Goal: Task Accomplishment & Management: Manage account settings

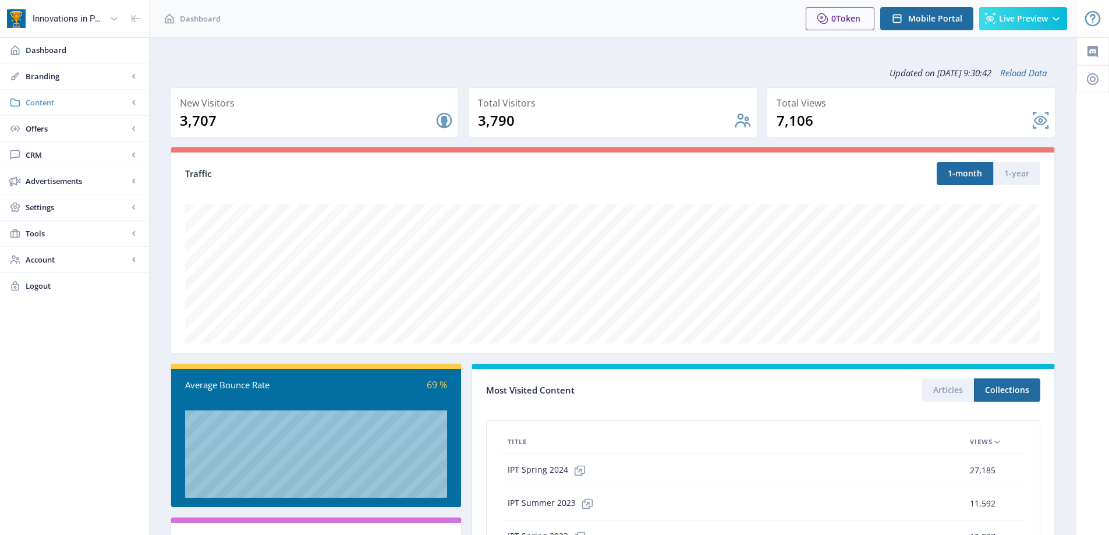
click at [50, 104] on span "Content" at bounding box center [77, 103] width 102 height 12
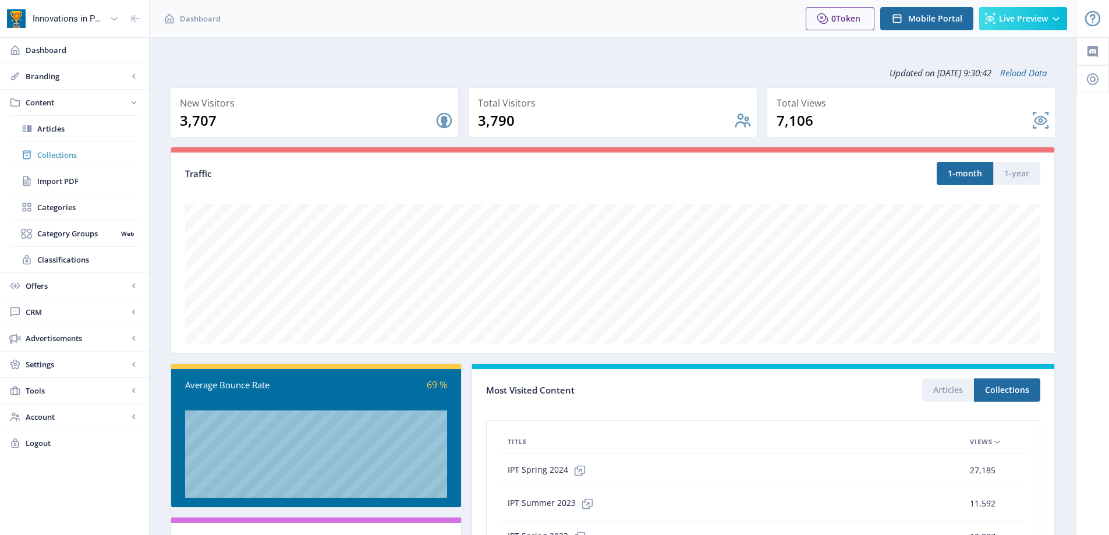
click at [69, 158] on span "Collections" at bounding box center [87, 155] width 100 height 12
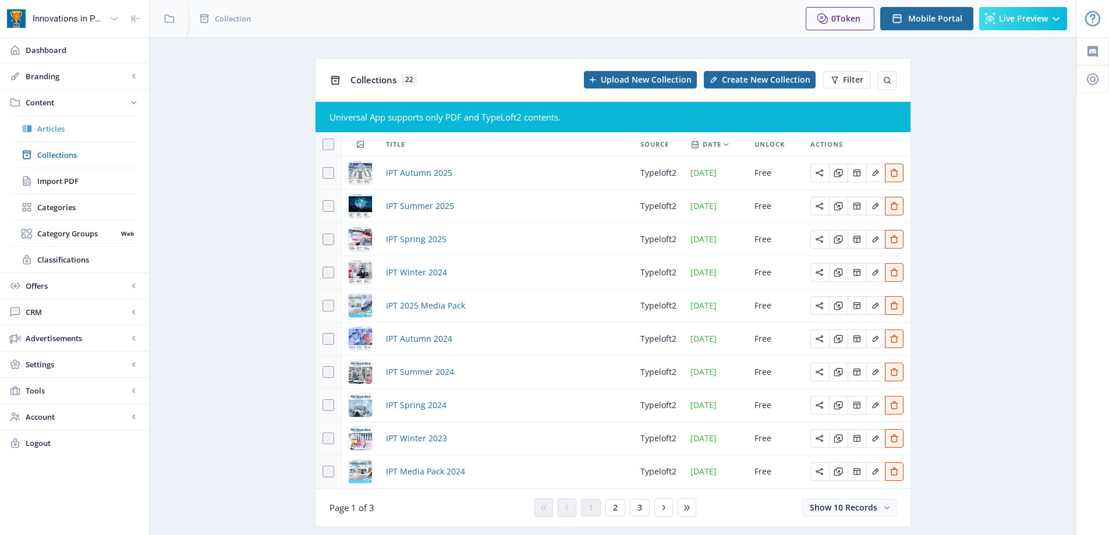
click at [70, 117] on link "Articles" at bounding box center [75, 129] width 126 height 26
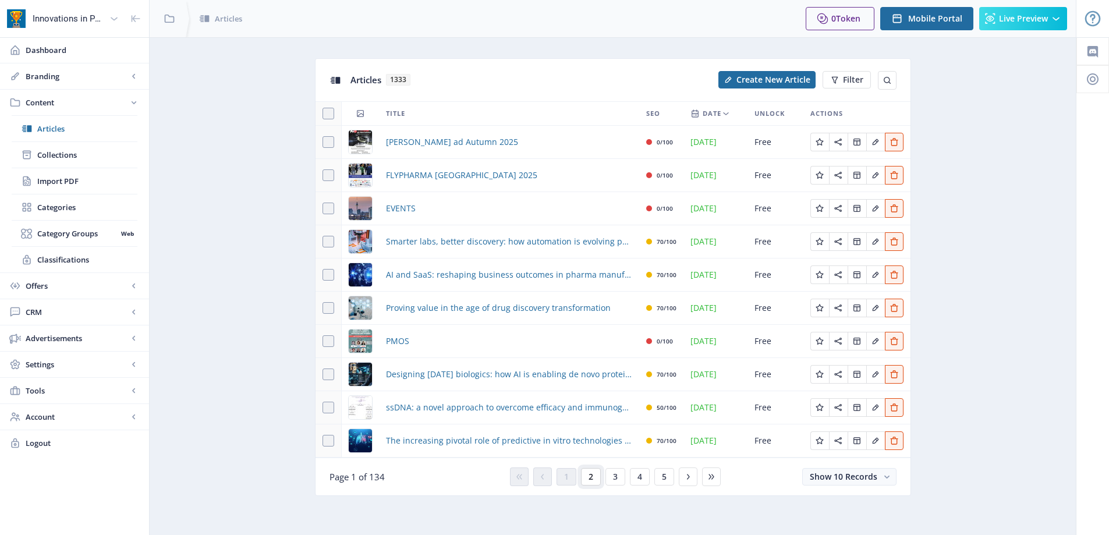
click at [590, 478] on span "2" at bounding box center [591, 476] width 5 height 9
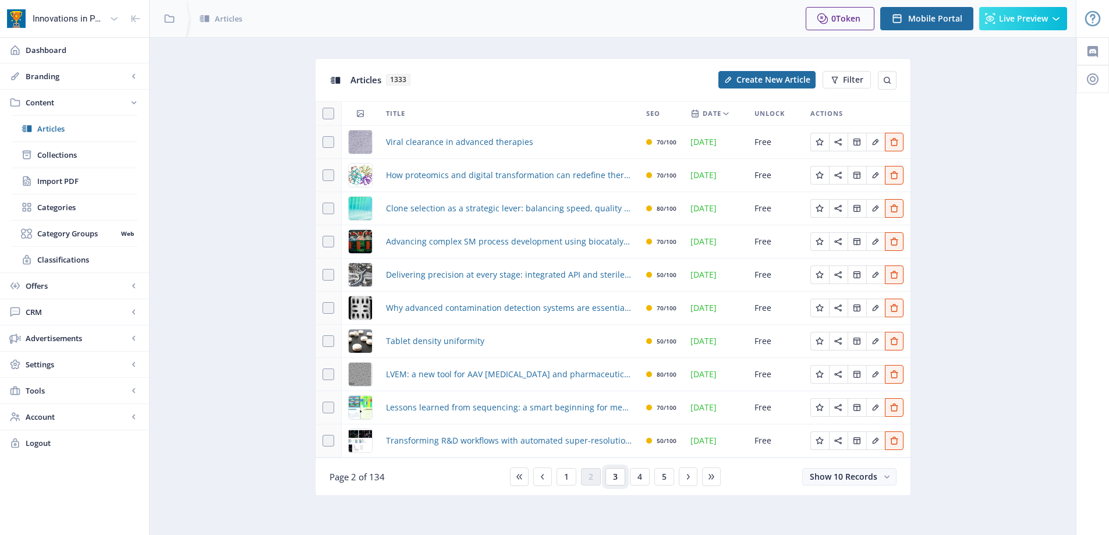
click at [608, 471] on button "3" at bounding box center [615, 476] width 20 height 17
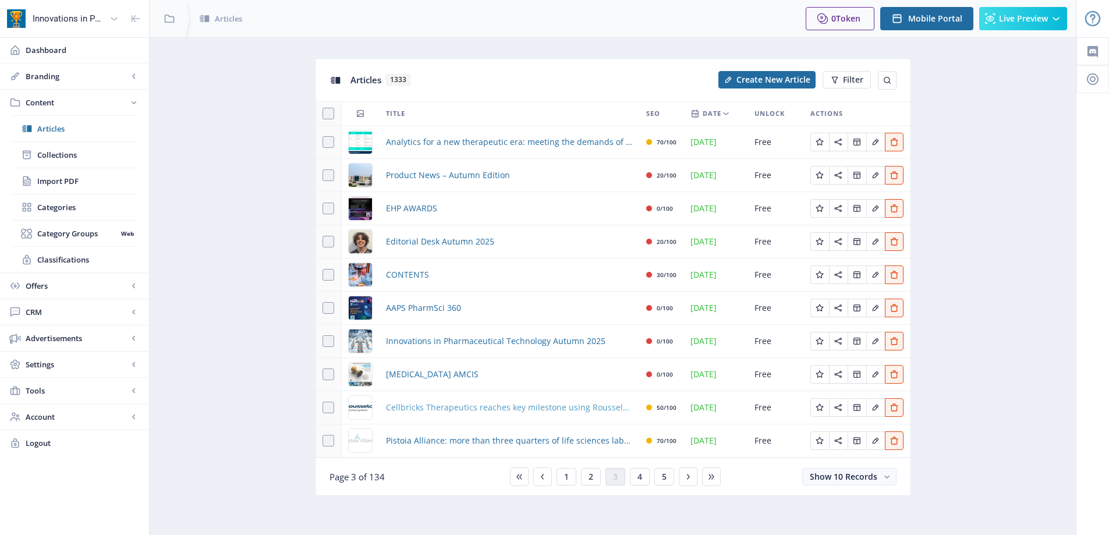
click at [565, 409] on span "Cellbricks Therapeutics reaches key milestone using Rousselot biomaterials" at bounding box center [509, 408] width 246 height 14
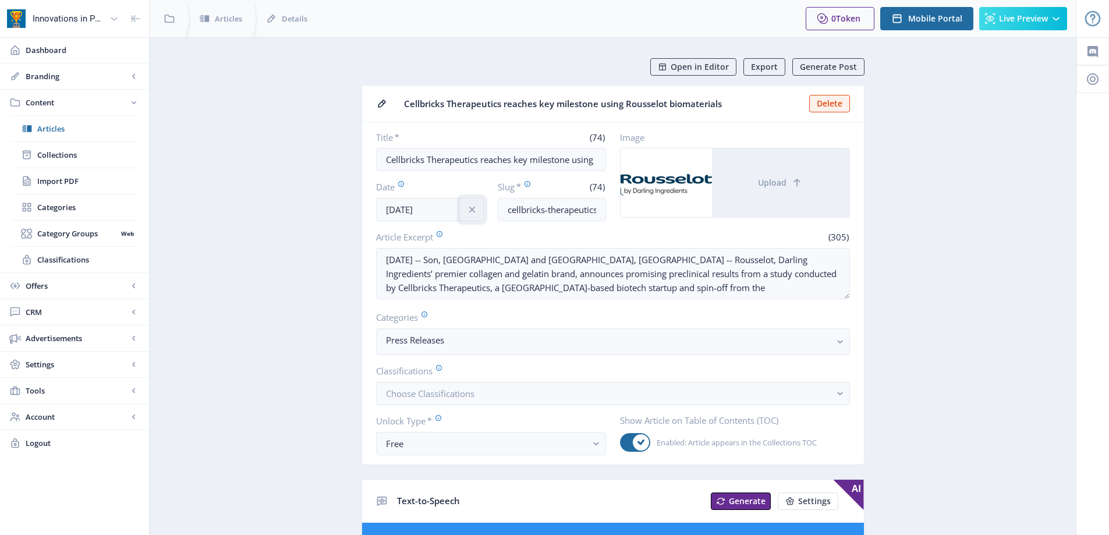
click at [473, 206] on icon "info" at bounding box center [472, 210] width 12 height 12
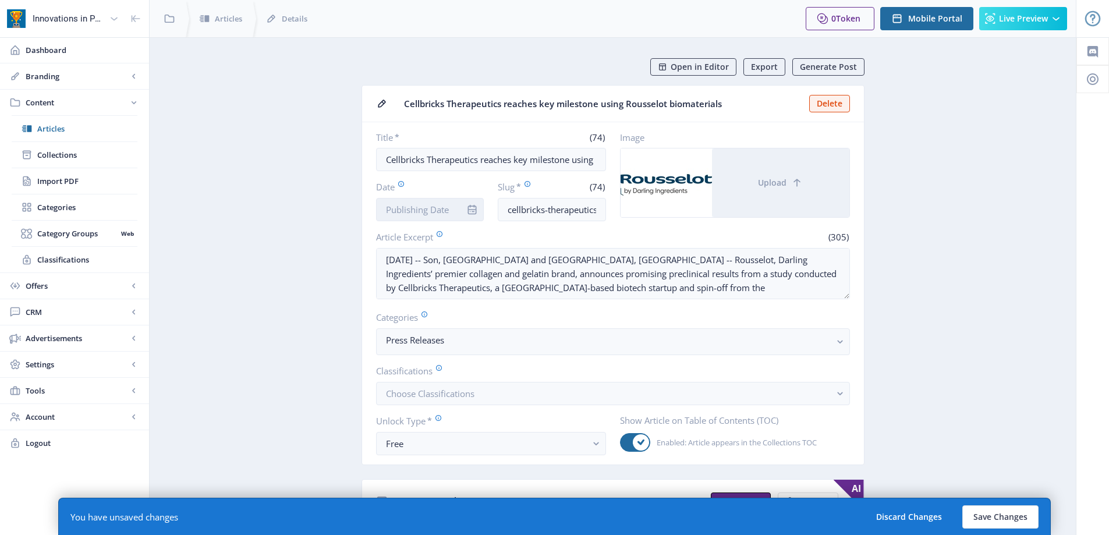
click at [424, 206] on input "Date" at bounding box center [430, 209] width 108 height 23
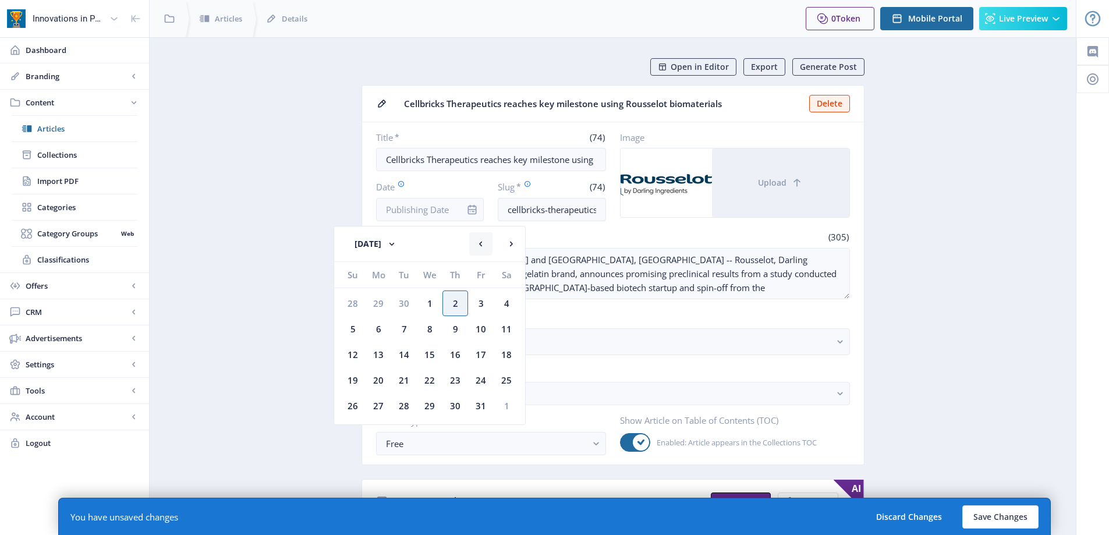
click at [484, 241] on rect at bounding box center [481, 244] width 12 height 12
click at [474, 247] on button at bounding box center [480, 243] width 23 height 23
click at [455, 405] on div "28" at bounding box center [455, 406] width 26 height 26
type input "[DATE]"
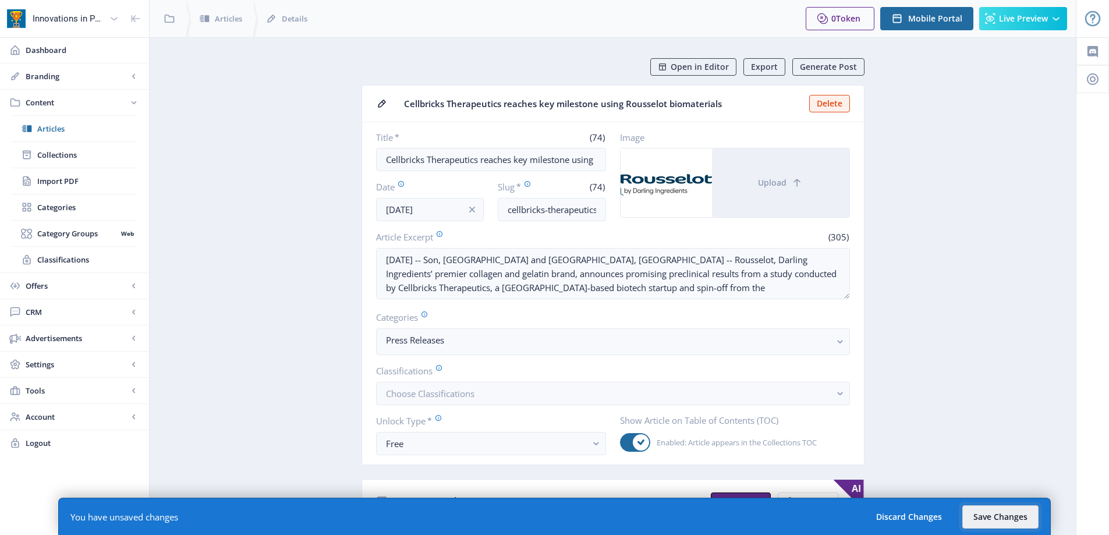
click at [986, 526] on button "Save Changes" at bounding box center [1000, 516] width 76 height 23
